Goal: Task Accomplishment & Management: Complete application form

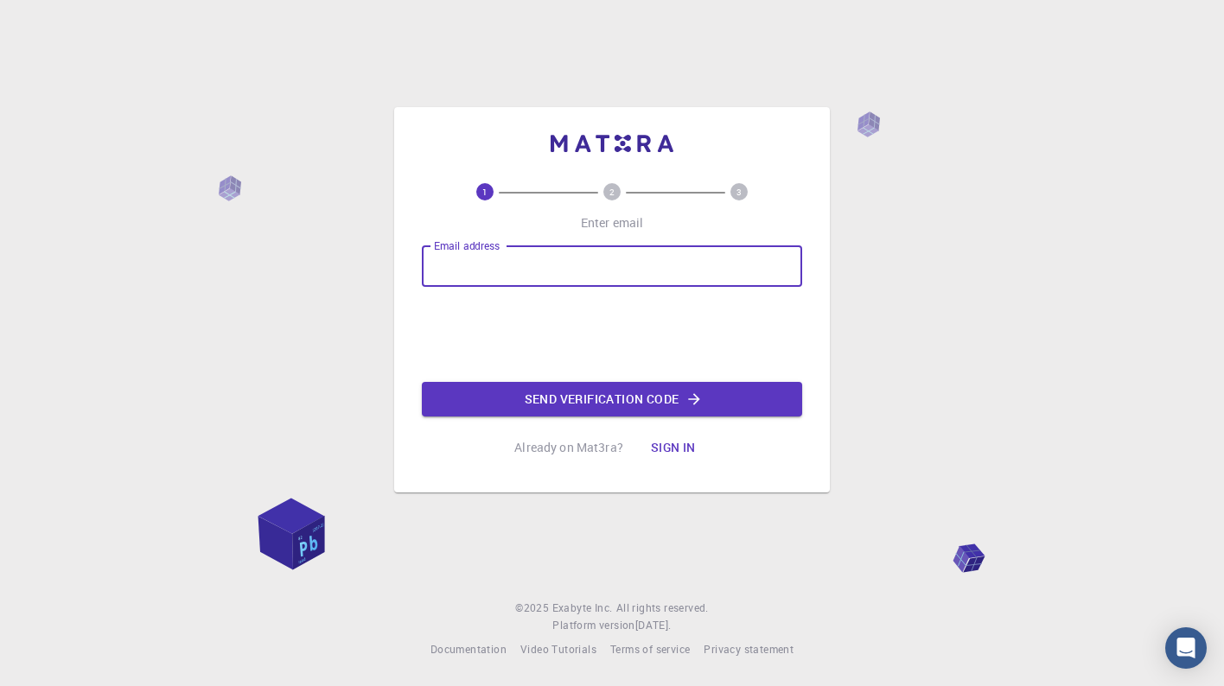
click at [633, 277] on input "Email address" at bounding box center [612, 265] width 380 height 41
type input "[EMAIL_ADDRESS][DOMAIN_NAME]"
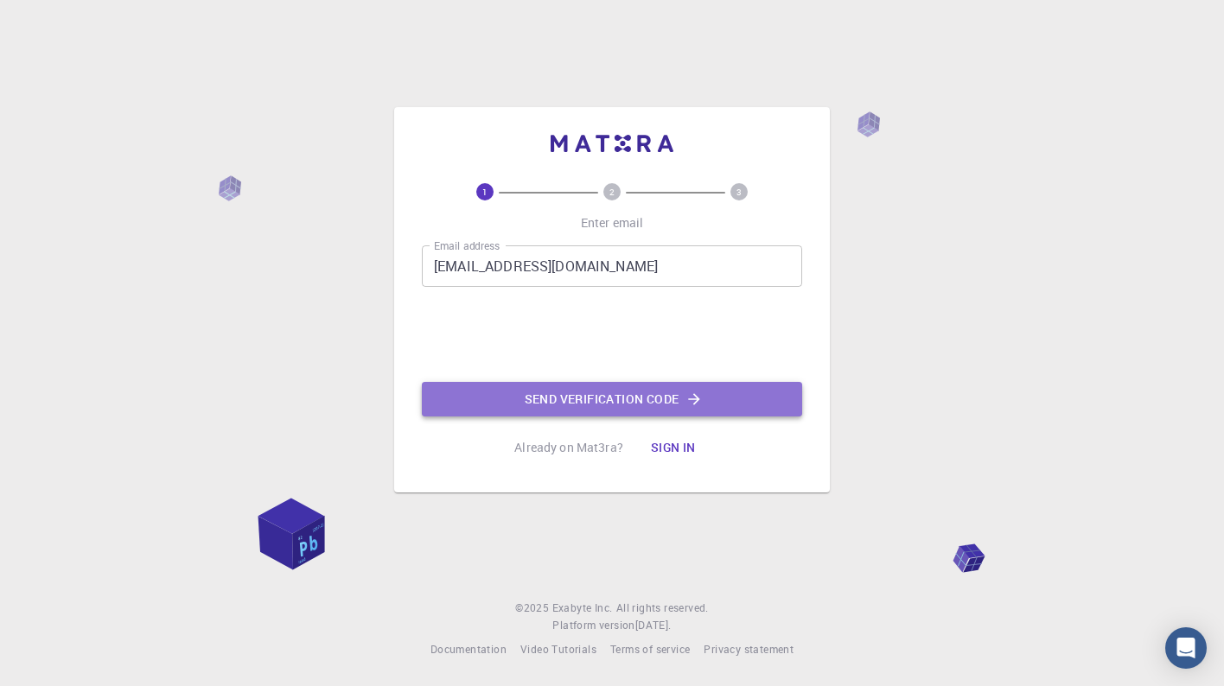
click at [520, 388] on button "Send verification code" at bounding box center [612, 399] width 380 height 35
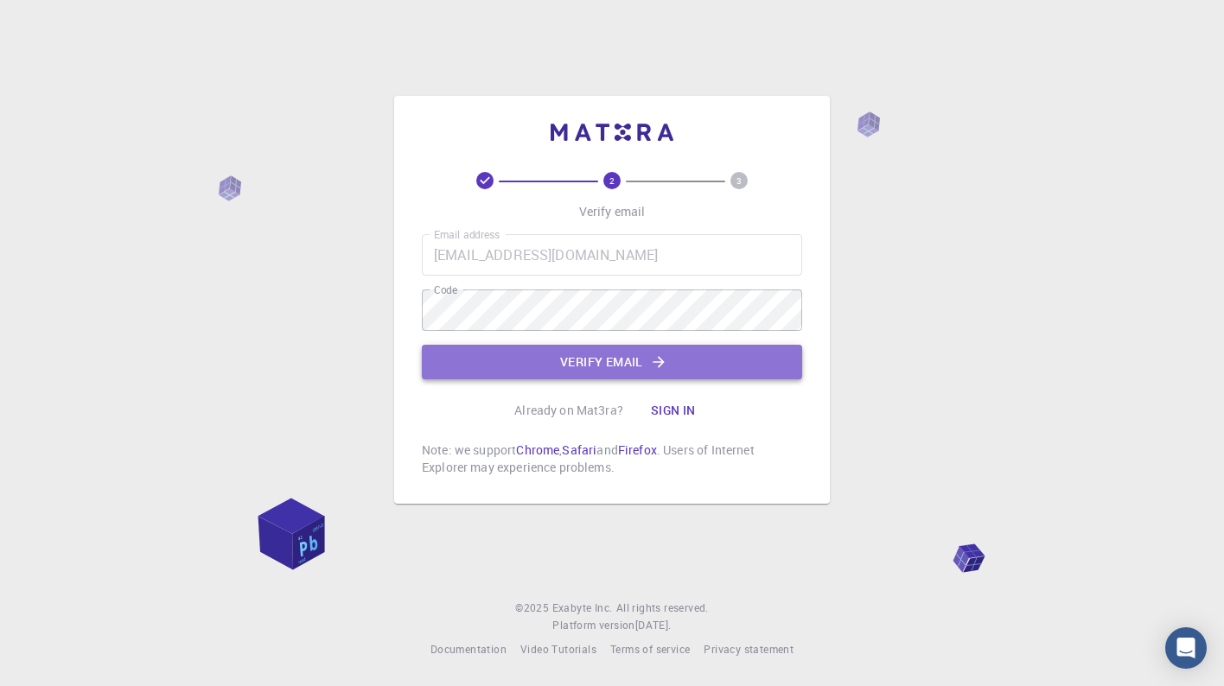
click at [470, 357] on button "Verify email" at bounding box center [612, 362] width 380 height 35
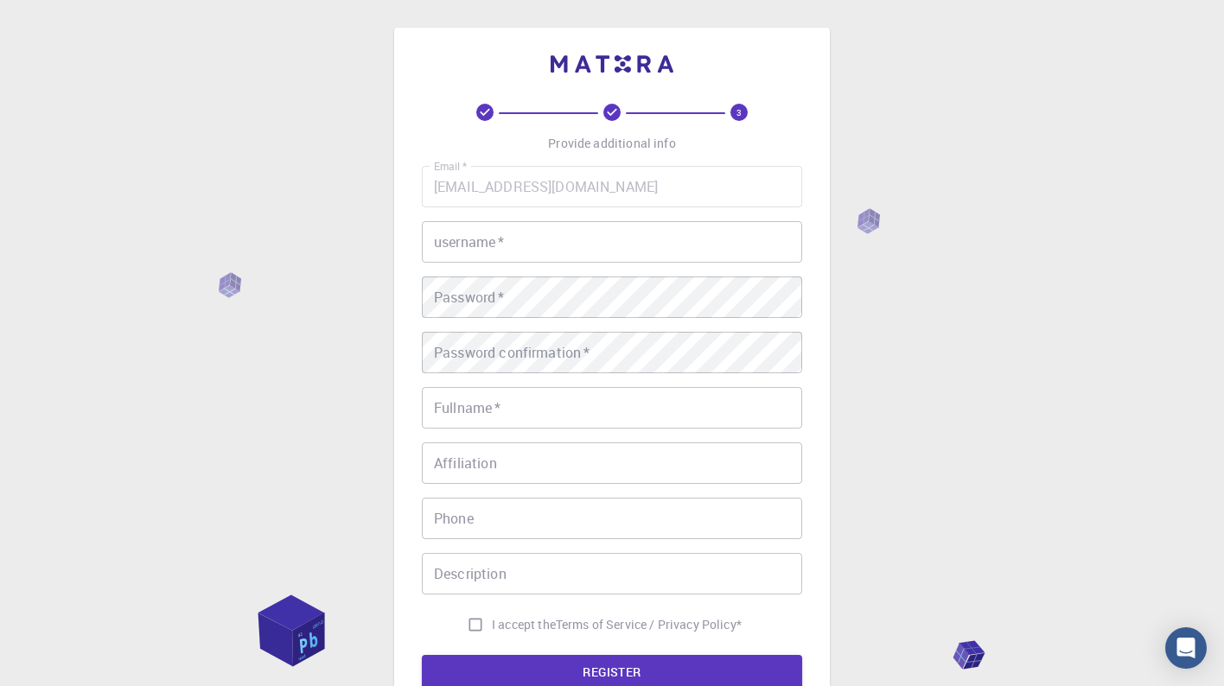
click at [508, 247] on input "username   *" at bounding box center [612, 241] width 380 height 41
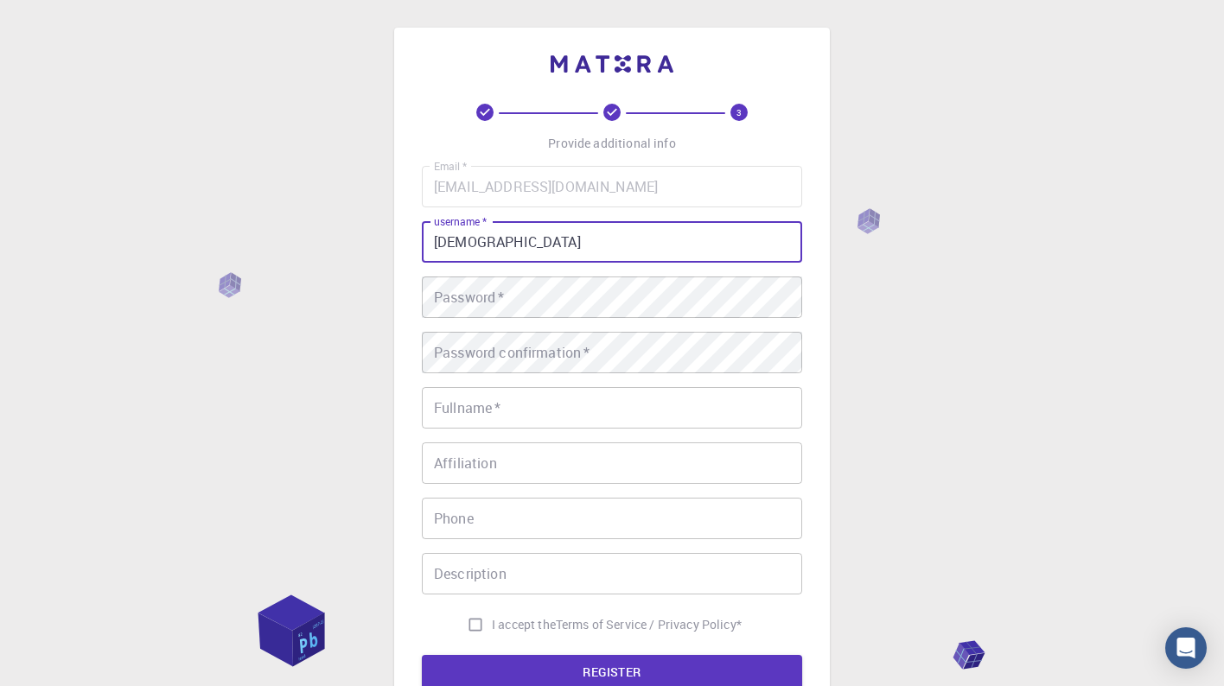
type input "[DEMOGRAPHIC_DATA]"
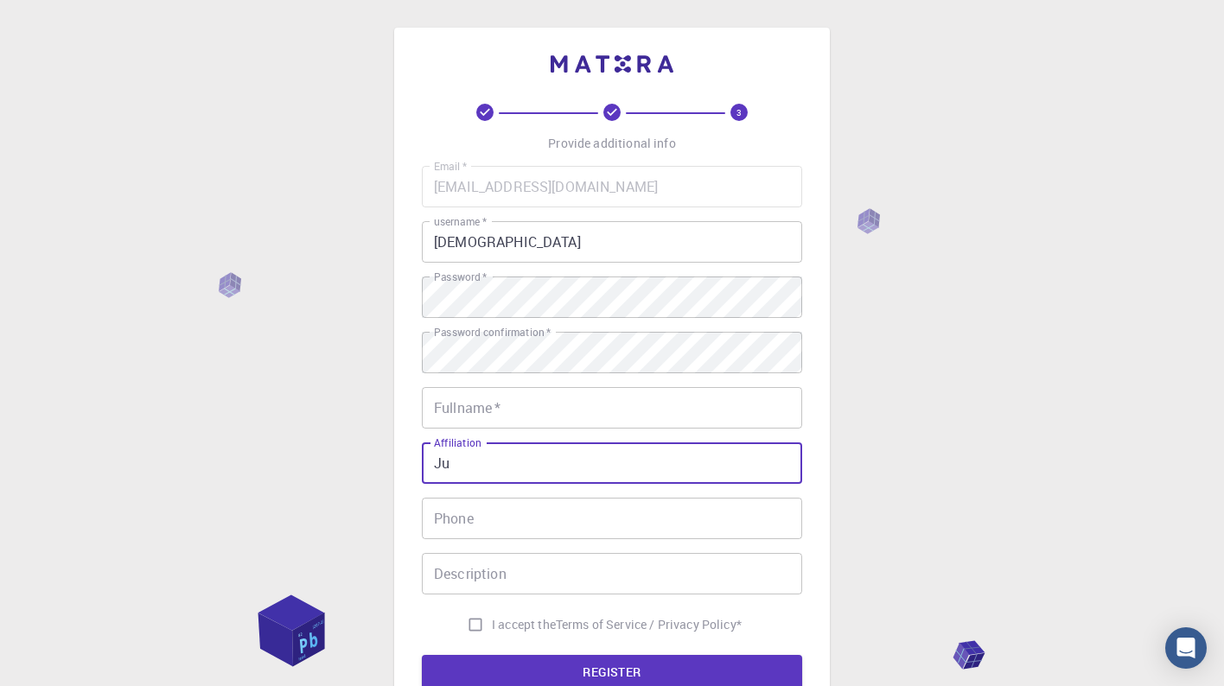
type input "J"
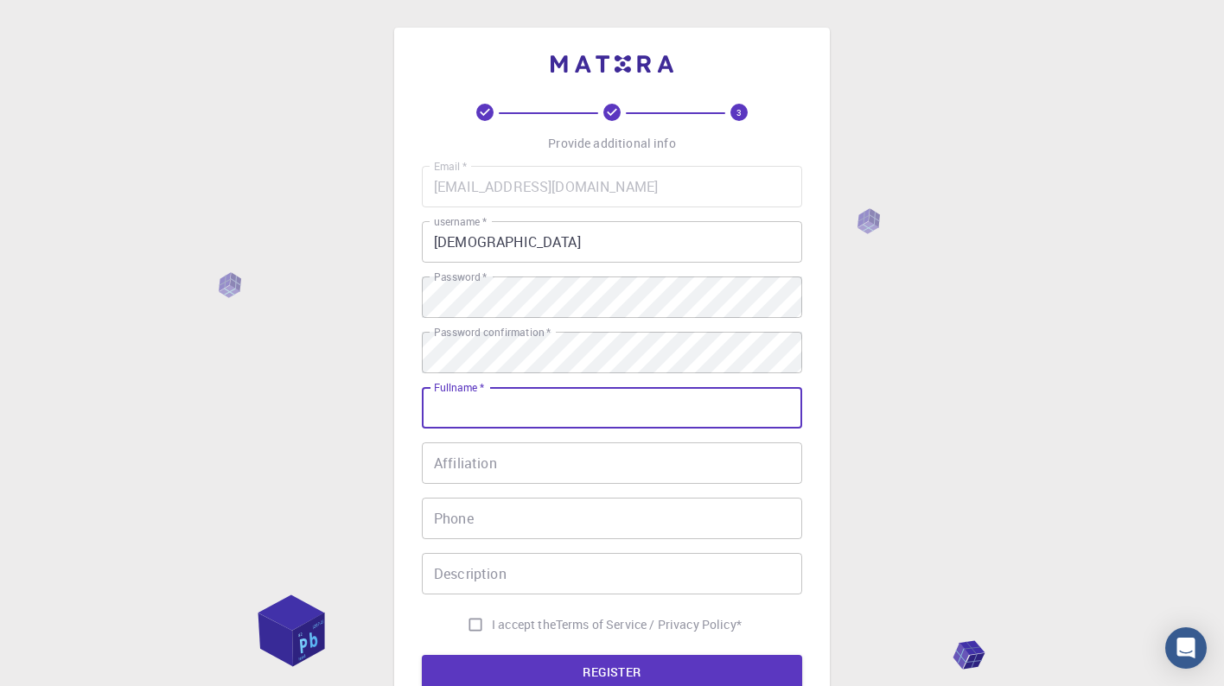
click at [471, 410] on input "Fullname   *" at bounding box center [612, 407] width 380 height 41
type input "[PERSON_NAME]"
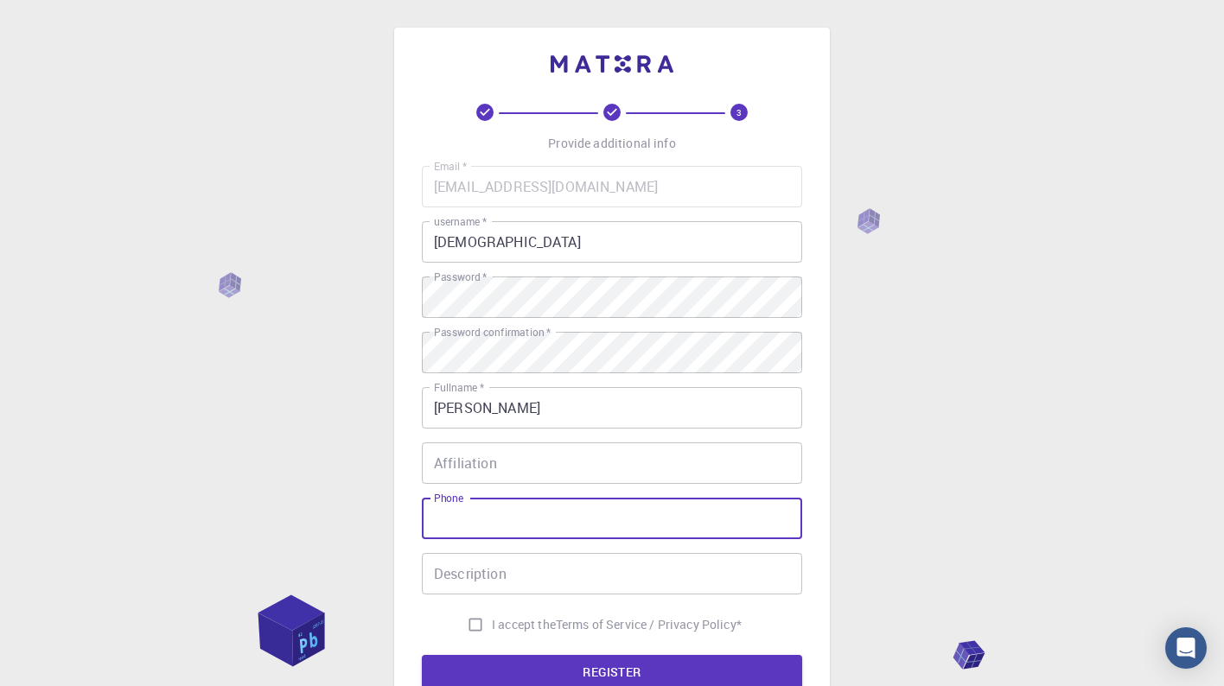
click at [487, 523] on input "Phone" at bounding box center [612, 518] width 380 height 41
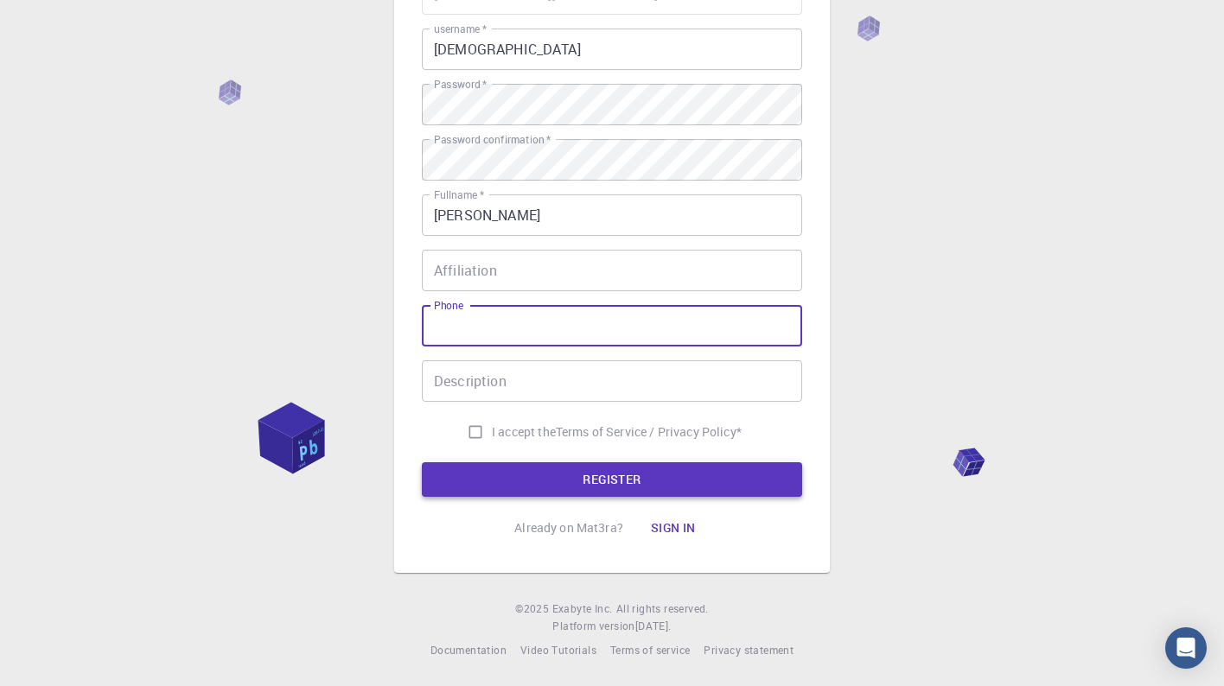
scroll to position [191, 0]
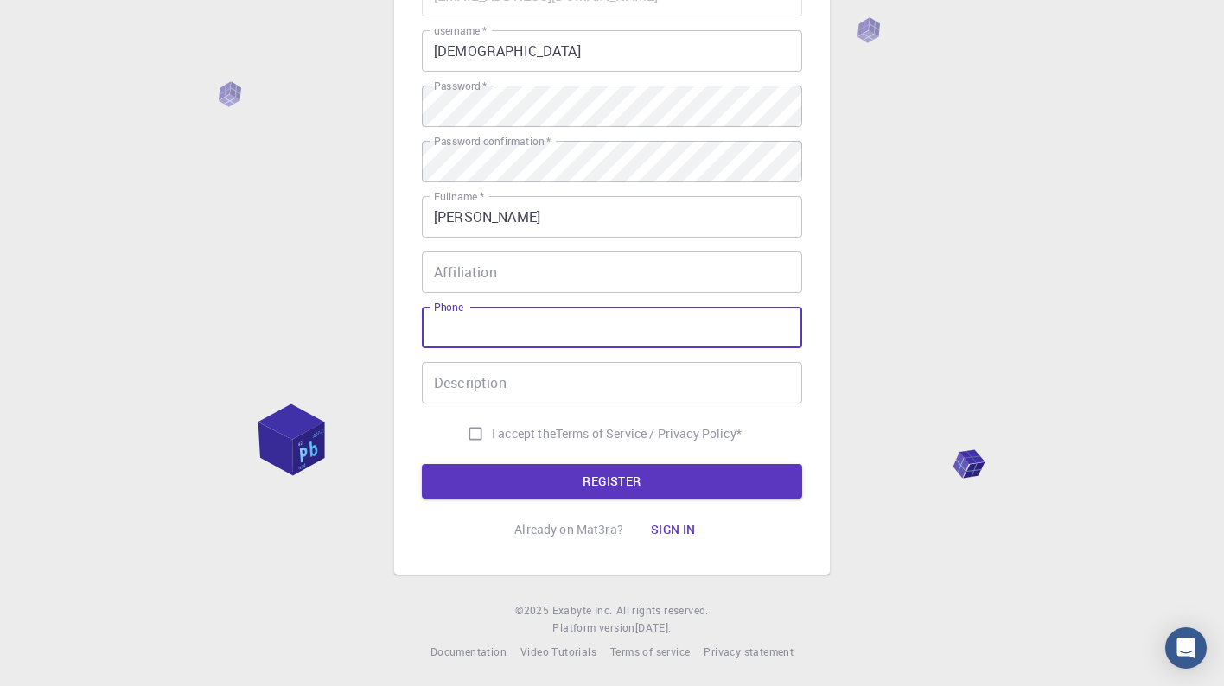
click at [469, 431] on input "I accept the Terms of Service / Privacy Policy *" at bounding box center [475, 433] width 33 height 33
checkbox input "true"
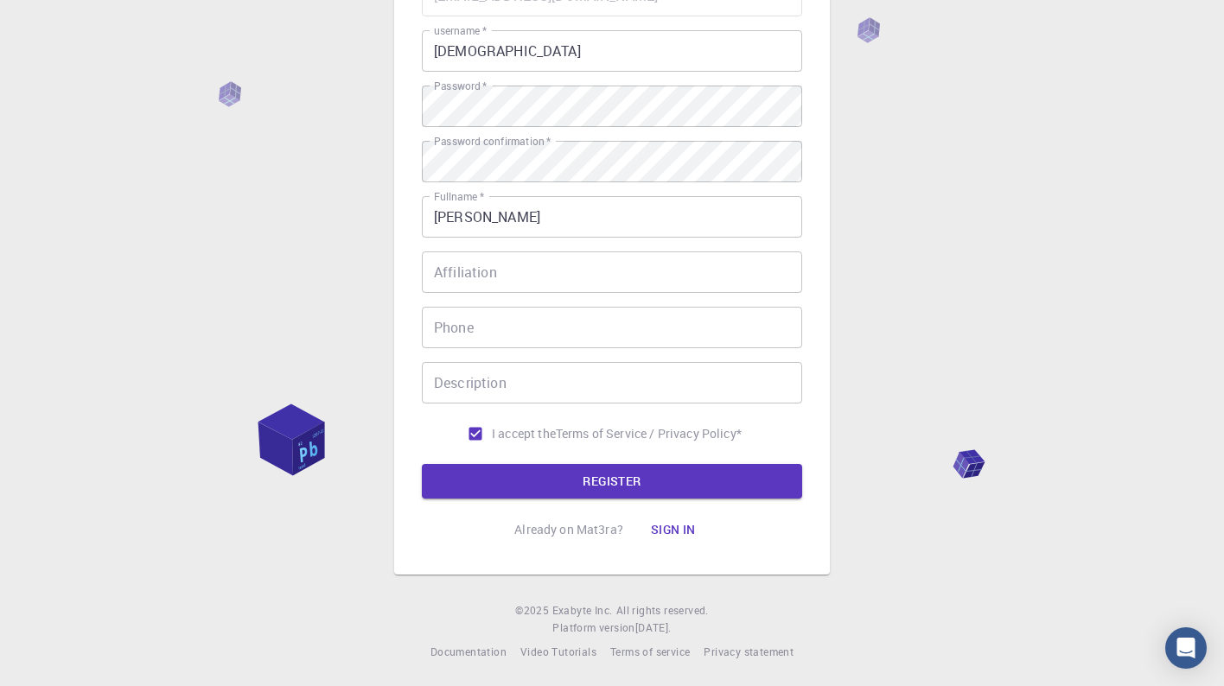
click at [487, 499] on div "3 Provide additional info Email   * [EMAIL_ADDRESS][DOMAIN_NAME] Email   * user…" at bounding box center [612, 230] width 380 height 634
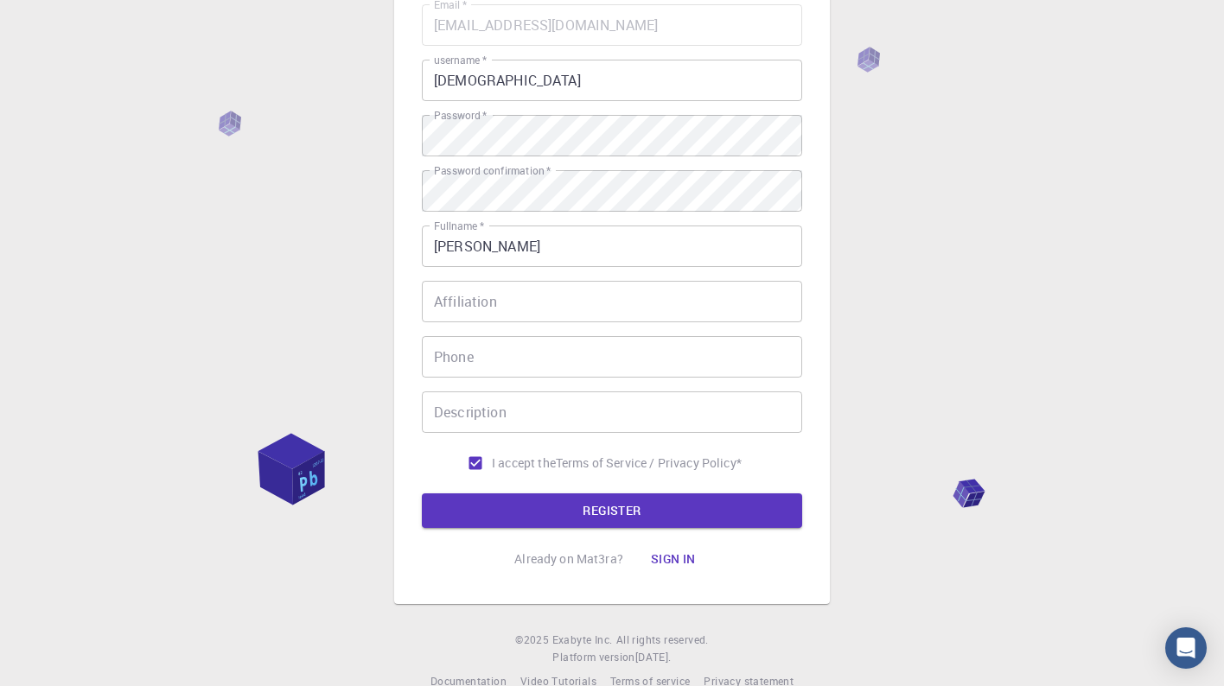
scroll to position [165, 0]
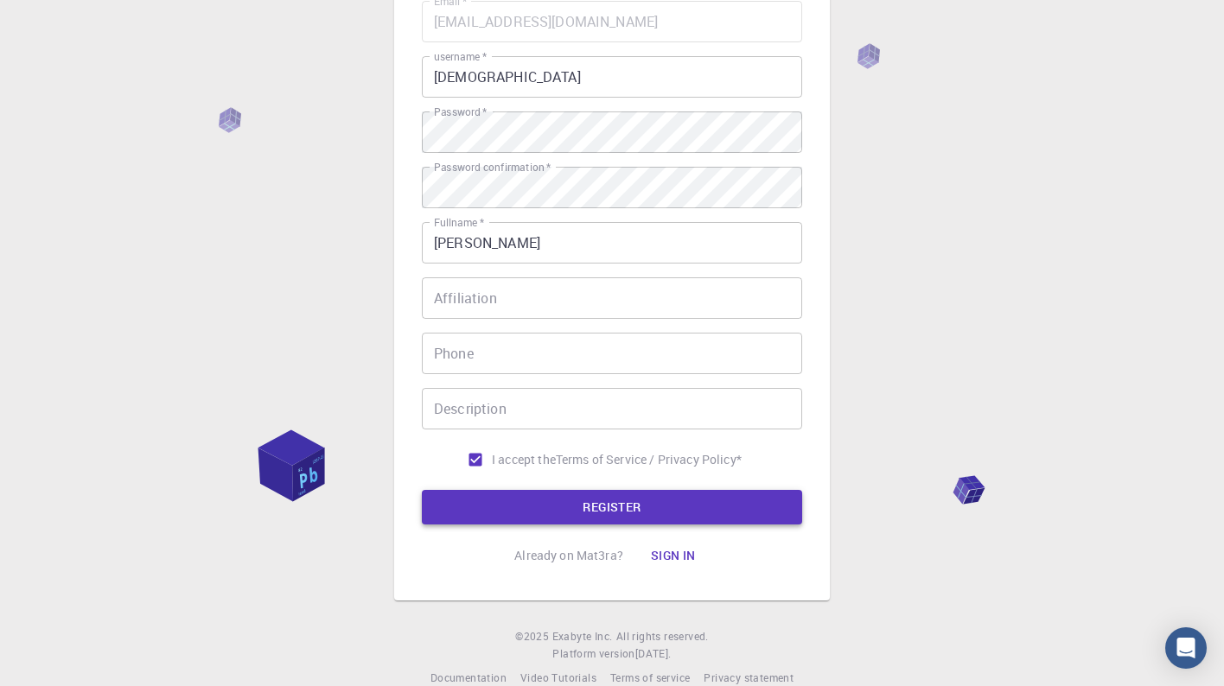
click at [589, 511] on button "REGISTER" at bounding box center [612, 507] width 380 height 35
